Goal: Task Accomplishment & Management: Manage account settings

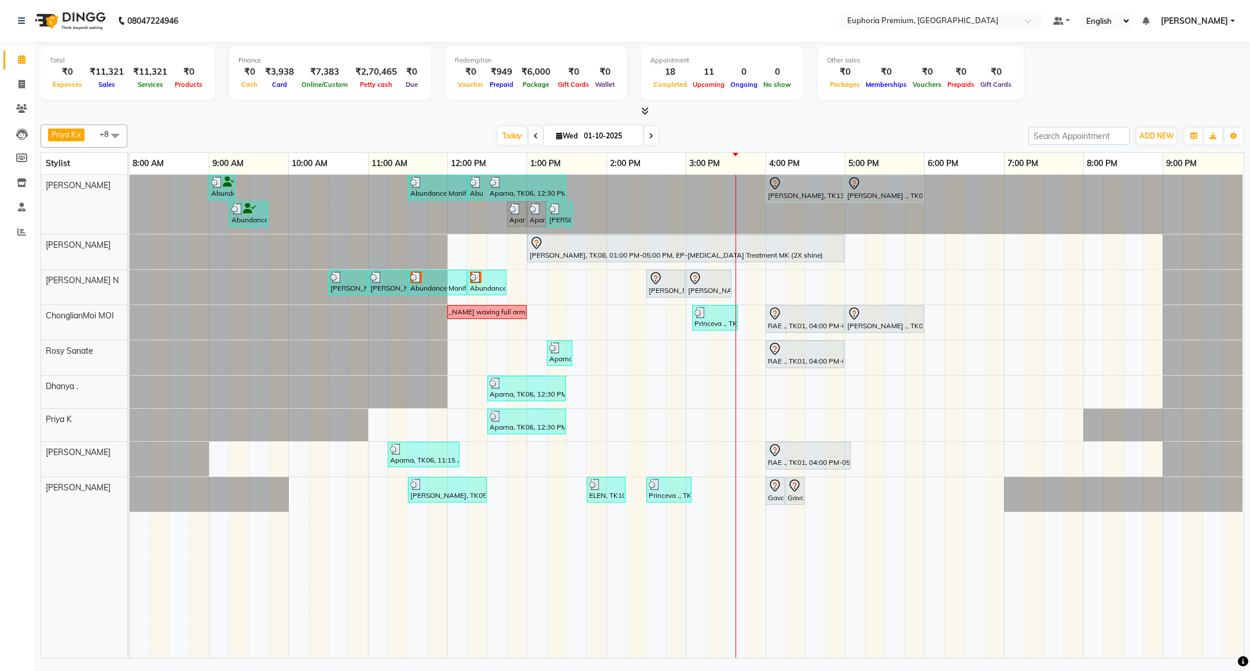
click at [1203, 23] on span "[PERSON_NAME]" at bounding box center [1194, 21] width 67 height 12
click at [1195, 76] on link "Sign out" at bounding box center [1176, 80] width 106 height 18
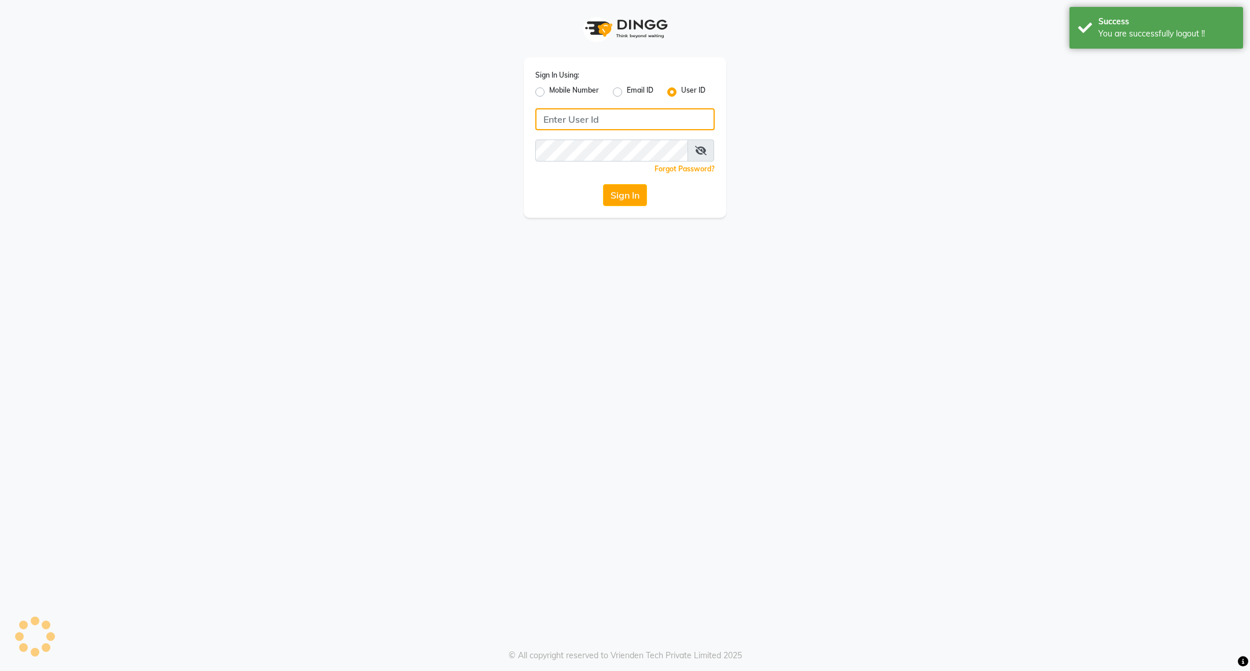
type input "7760179992"
click at [578, 93] on label "Mobile Number" at bounding box center [574, 92] width 50 height 14
click at [557, 93] on input "Mobile Number" at bounding box center [553, 89] width 8 height 8
radio input "true"
radio input "false"
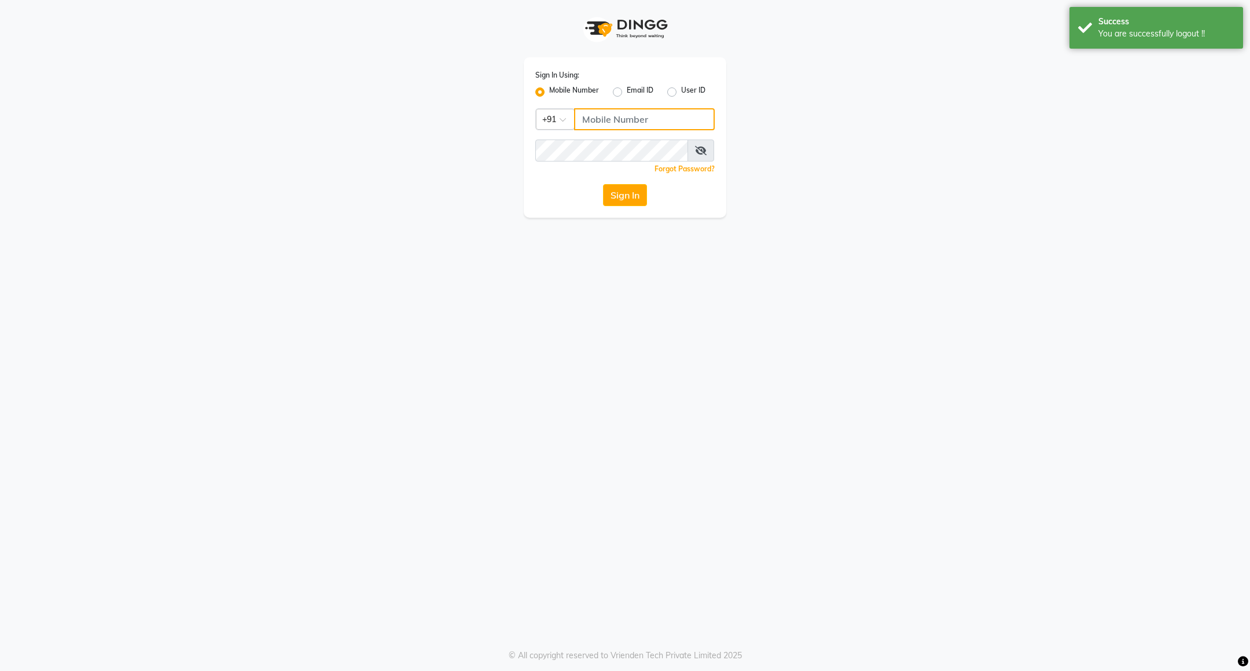
click at [603, 118] on input "Username" at bounding box center [644, 119] width 141 height 22
type input "8884568139"
click at [615, 182] on div "Sign In Using: Mobile Number Email ID User ID Country Code × [PHONE_NUMBER] Rem…" at bounding box center [625, 137] width 203 height 160
click at [615, 193] on button "Sign In" at bounding box center [625, 195] width 44 height 22
